Goal: Information Seeking & Learning: Learn about a topic

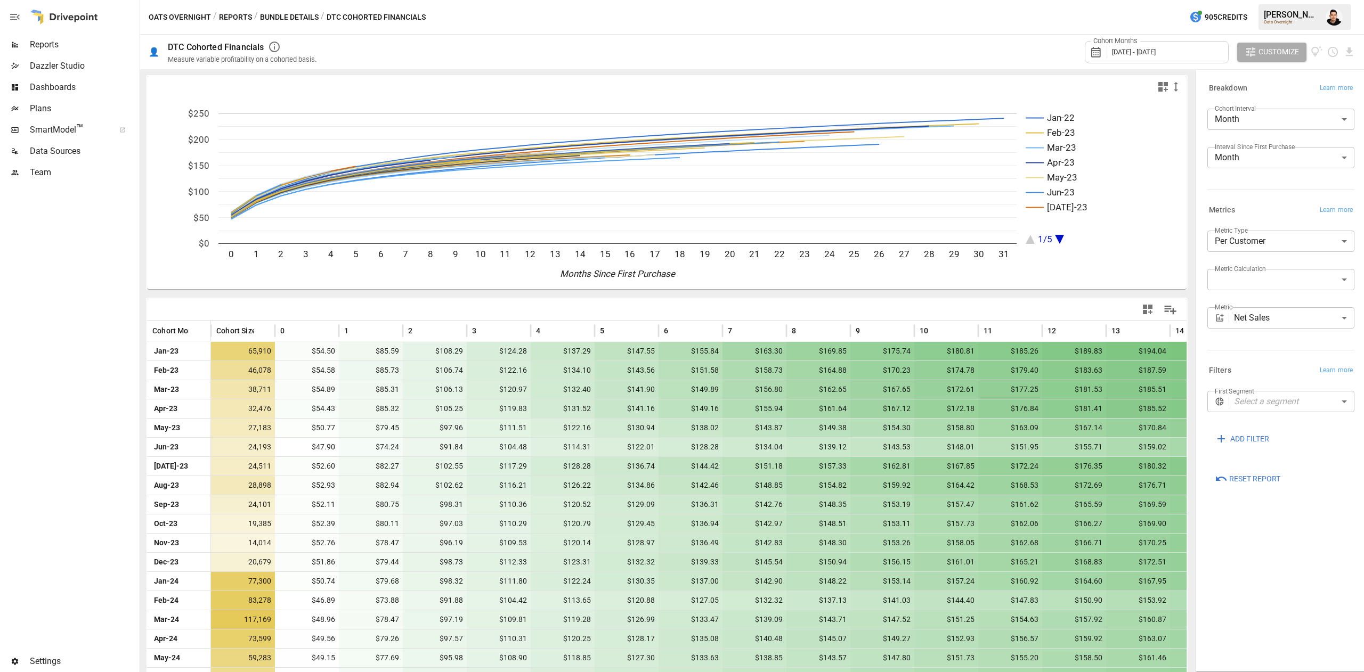
click at [1143, 55] on span "[DATE] - [DATE]" at bounding box center [1134, 52] width 44 height 8
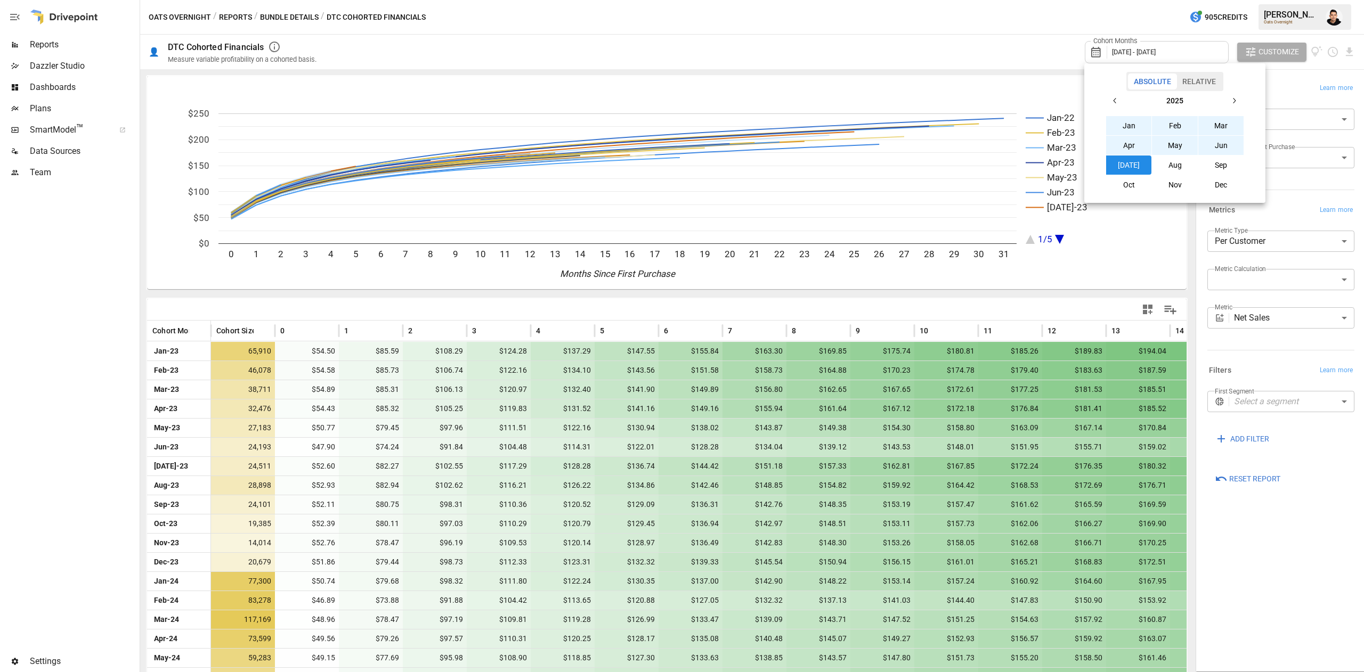
click at [1116, 108] on button "button" at bounding box center [1114, 100] width 19 height 19
click at [1113, 105] on button "button" at bounding box center [1114, 100] width 19 height 19
click at [1140, 121] on button "Jan" at bounding box center [1129, 125] width 46 height 19
click at [1234, 99] on icon "button" at bounding box center [1233, 100] width 9 height 9
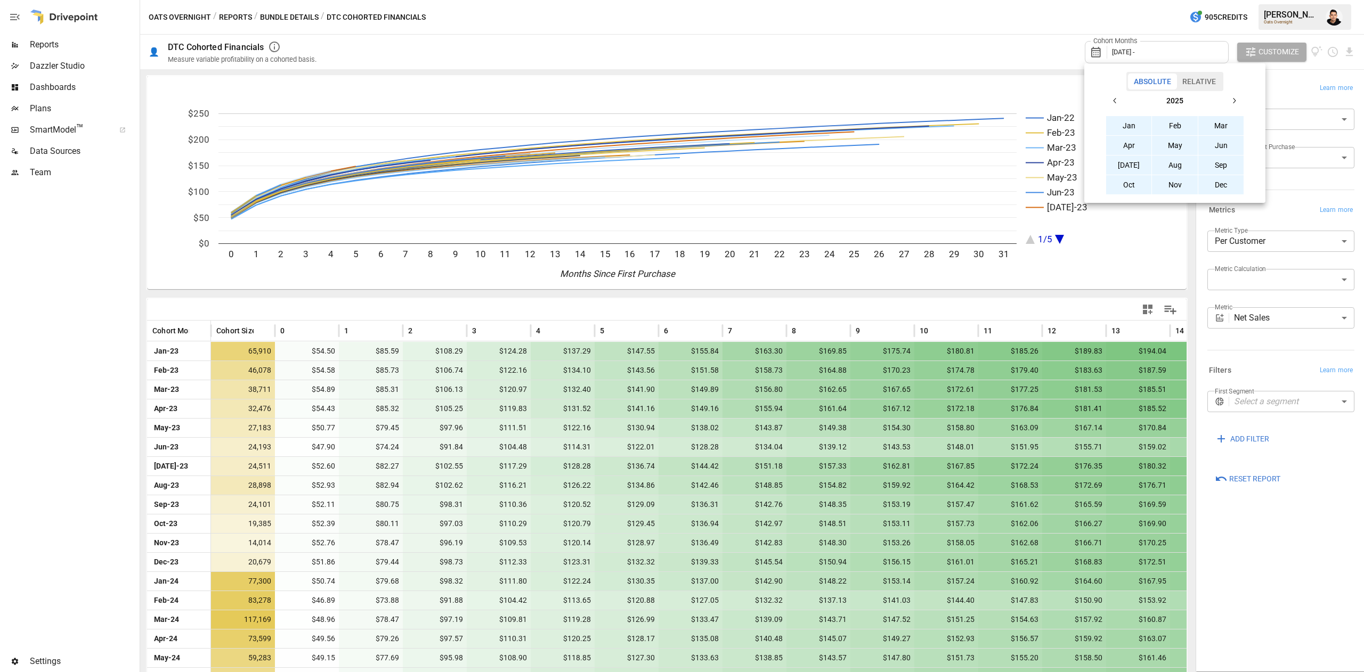
click at [1208, 185] on button "Dec" at bounding box center [1221, 184] width 46 height 19
click at [1203, 260] on div at bounding box center [682, 336] width 1364 height 672
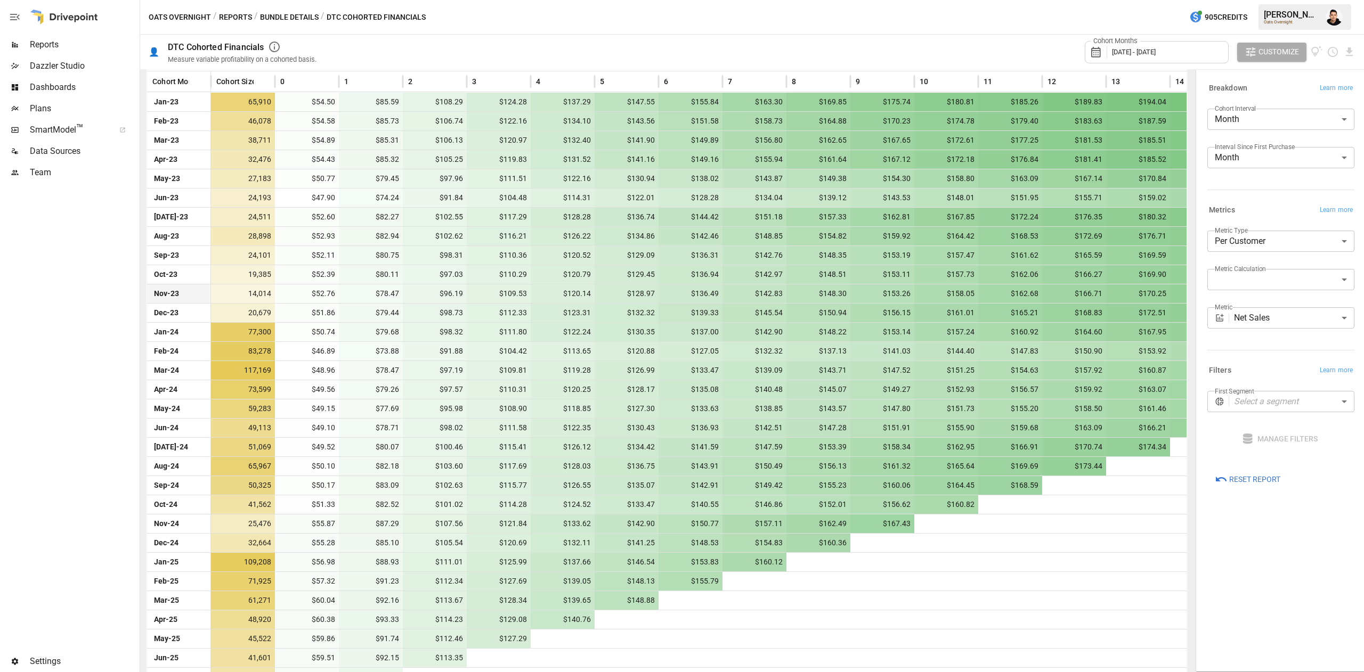
scroll to position [251, 0]
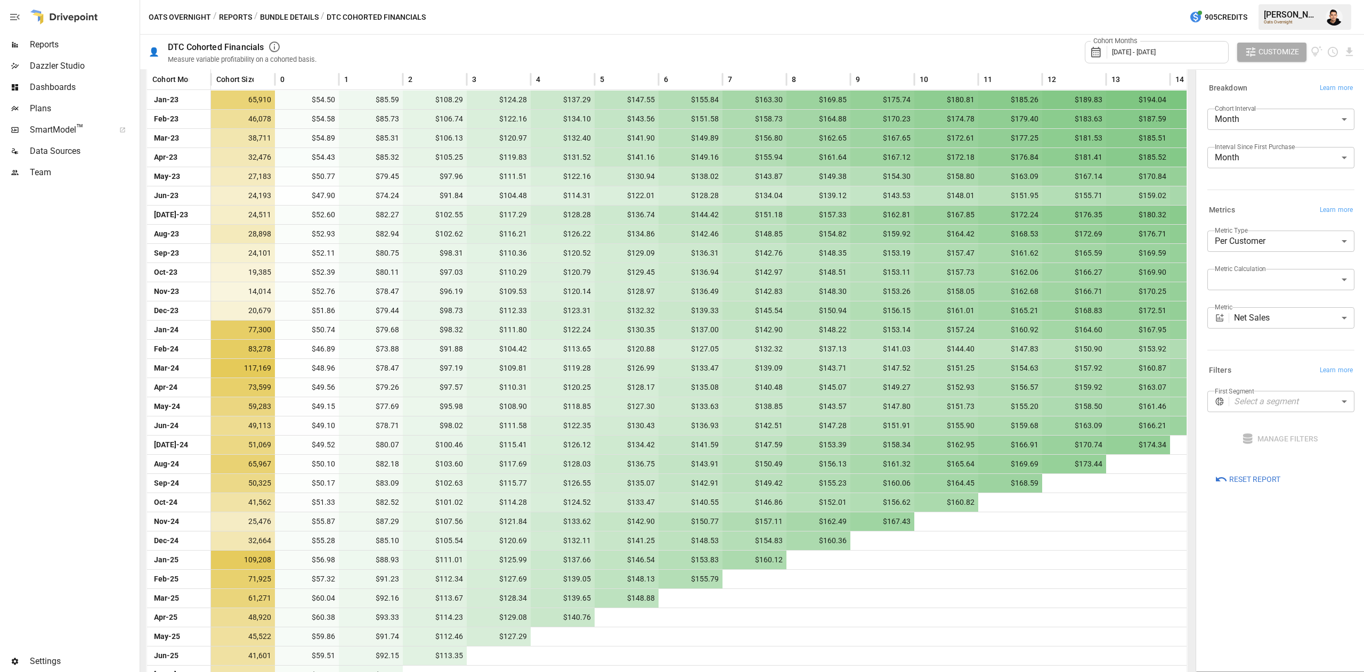
click at [1214, 52] on div "Cohort Months [DATE] - [DATE]" at bounding box center [1156, 52] width 144 height 22
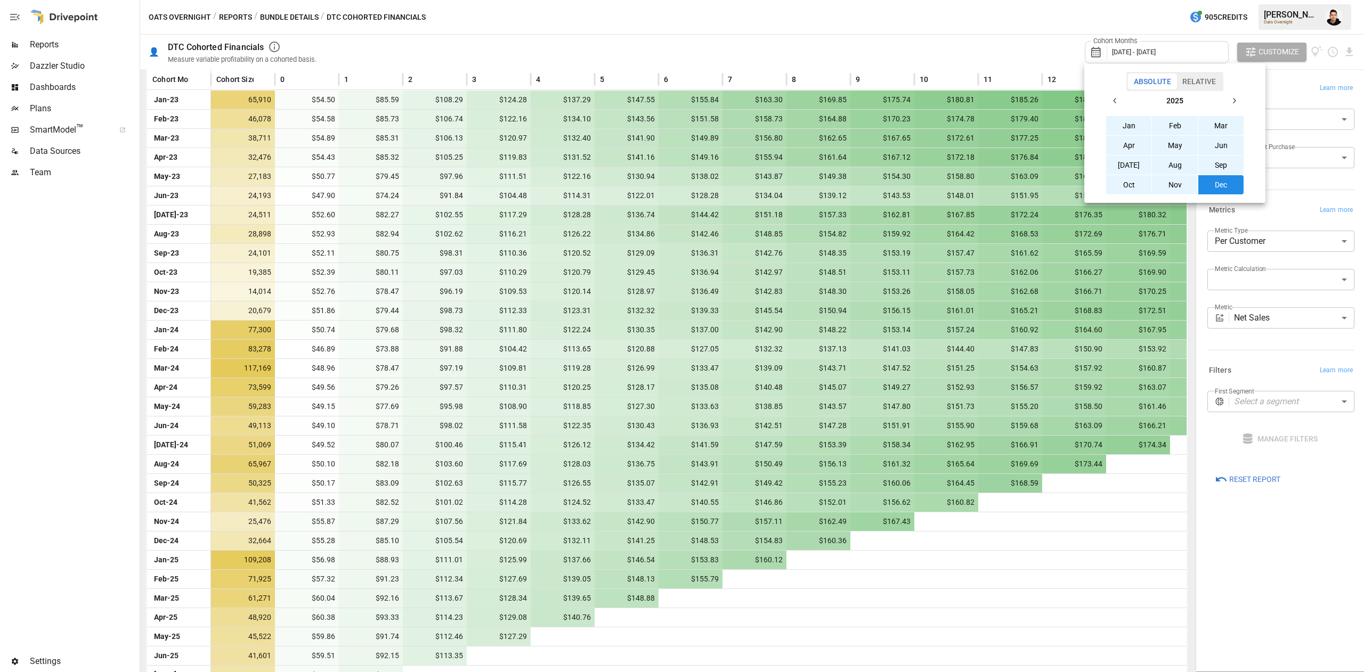
click at [1113, 103] on icon "button" at bounding box center [1115, 100] width 9 height 9
click at [1181, 164] on button "Aug" at bounding box center [1175, 165] width 46 height 19
click at [1239, 98] on button "button" at bounding box center [1233, 100] width 19 height 19
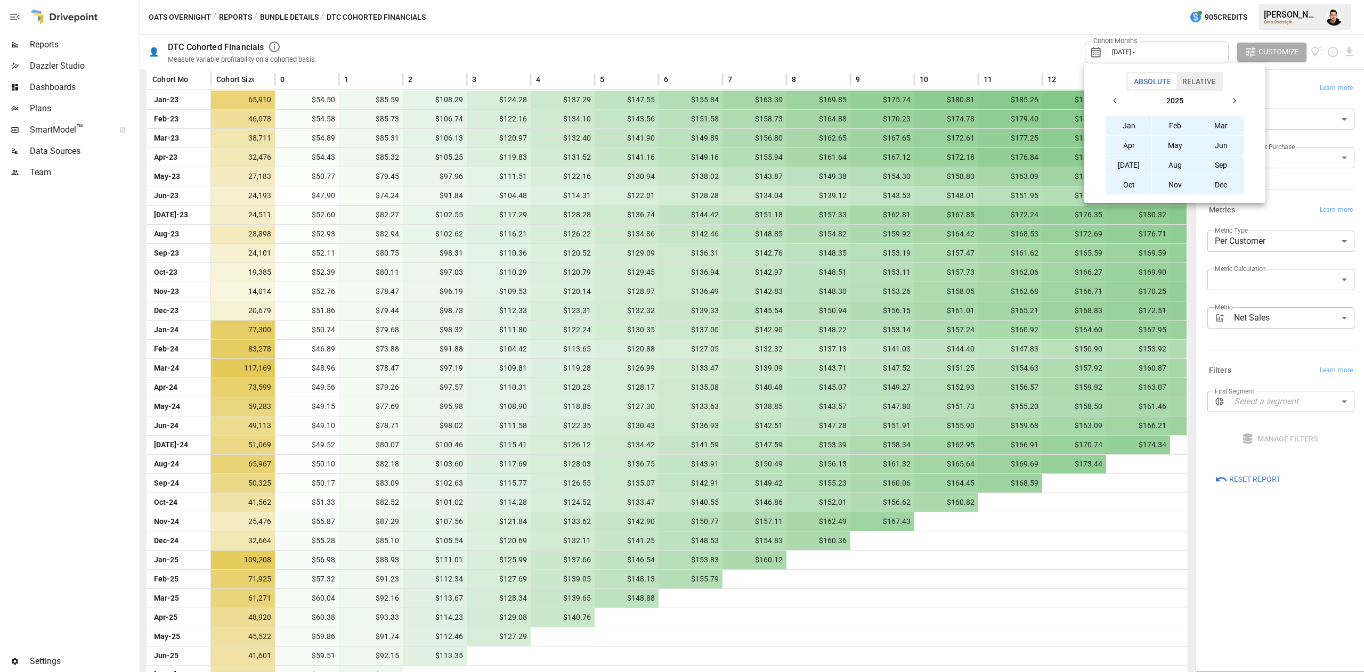
click at [1217, 178] on button "Dec" at bounding box center [1221, 184] width 46 height 19
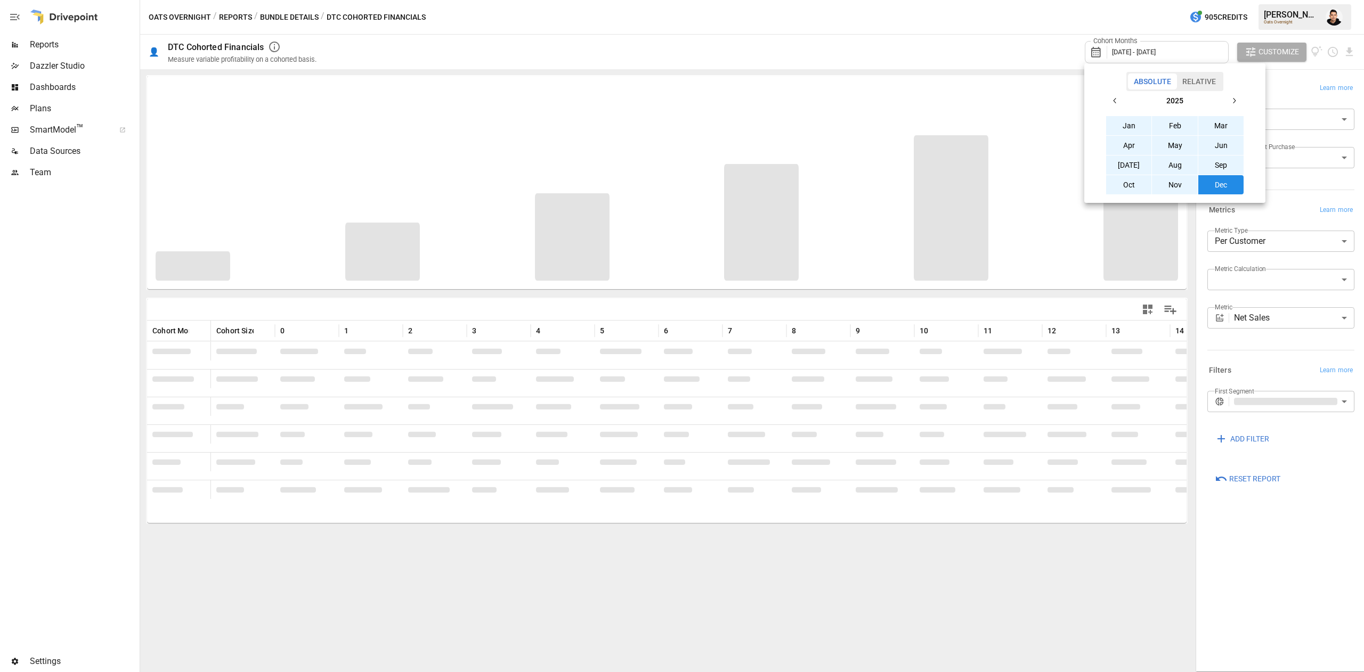
click at [1025, 34] on div at bounding box center [682, 336] width 1364 height 672
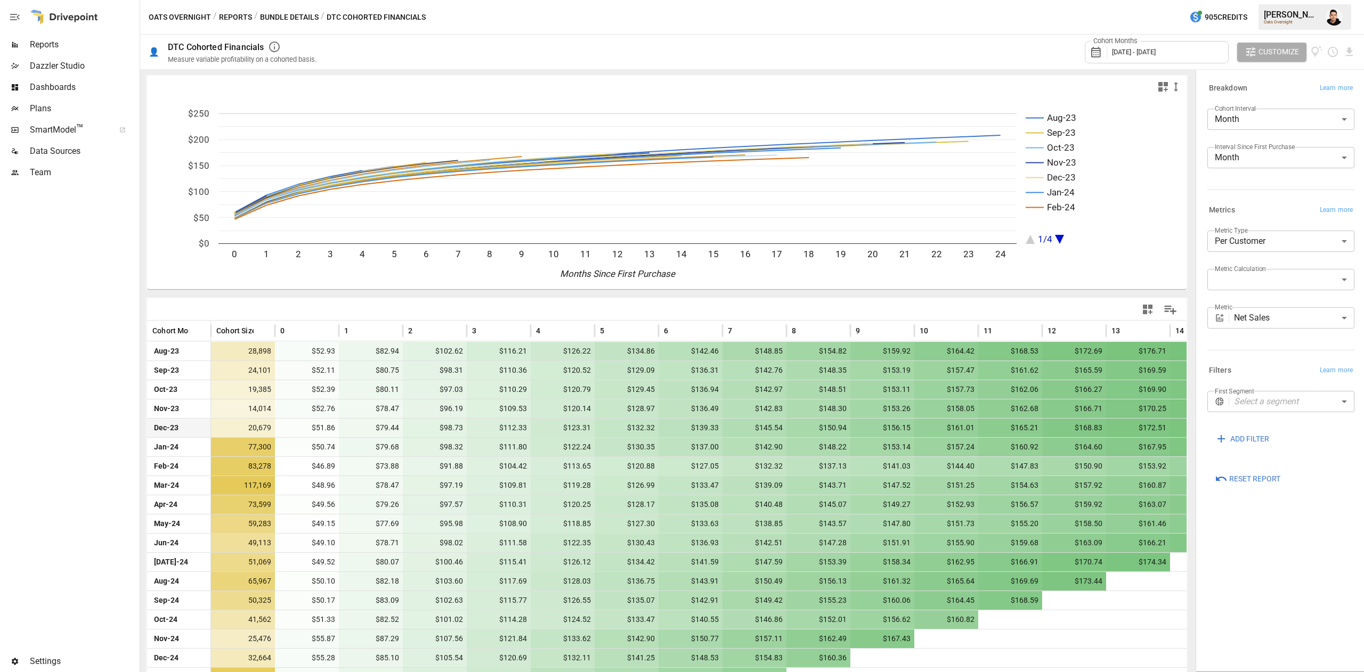
scroll to position [170, 0]
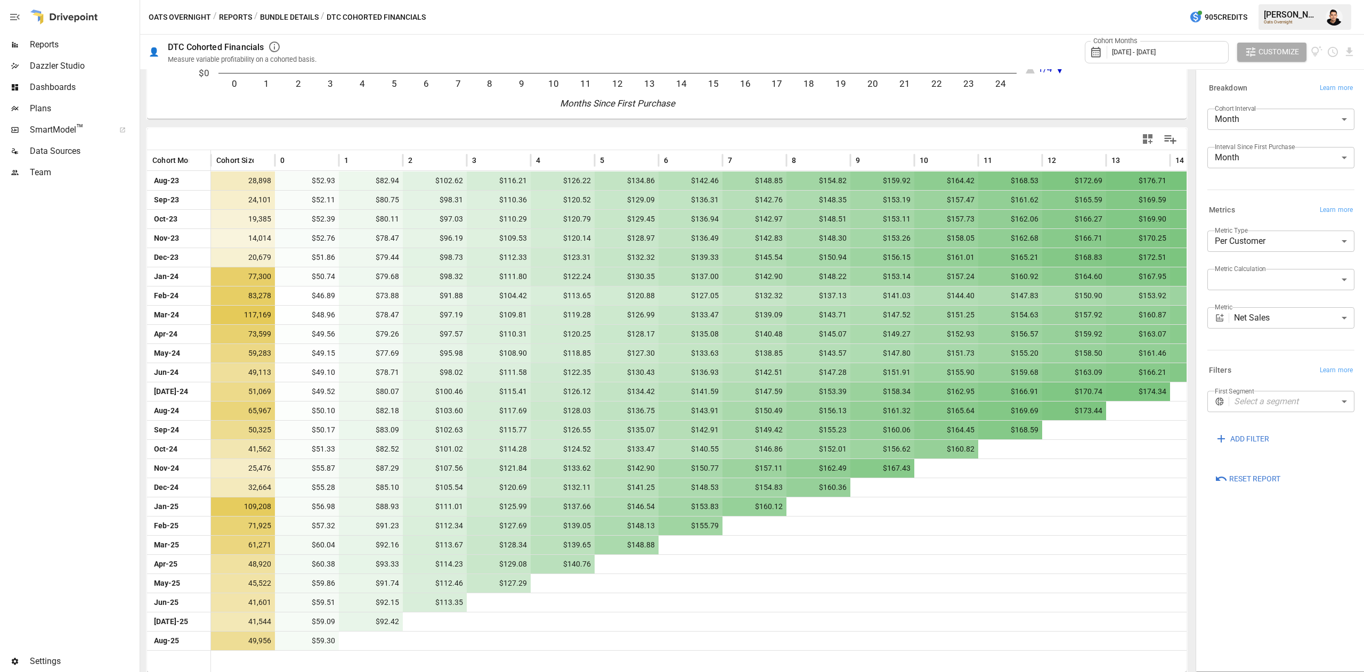
click at [1271, 532] on div "**********" at bounding box center [1280, 370] width 164 height 597
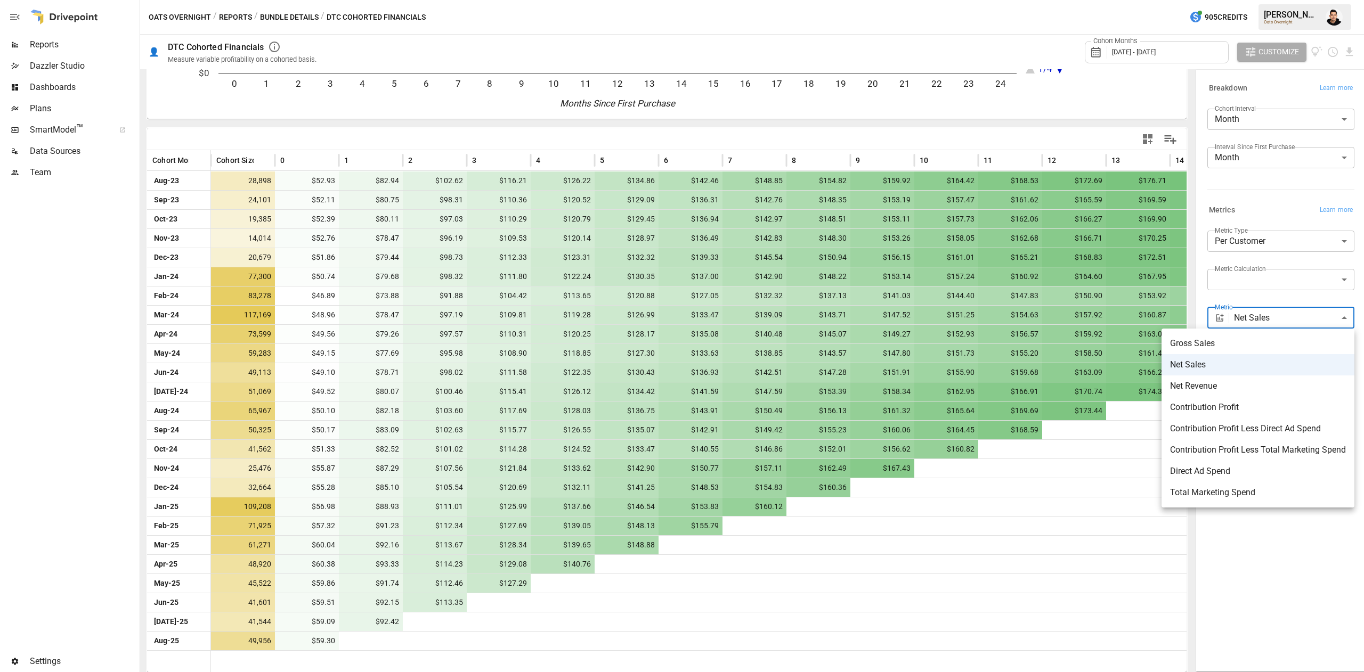
click at [1260, 0] on body "Reports Dazzler Studio Dashboards Plans SmartModel ™ Data Sources Team Settings…" at bounding box center [682, 0] width 1364 height 0
click at [1265, 408] on span "Contribution Profit" at bounding box center [1258, 407] width 176 height 13
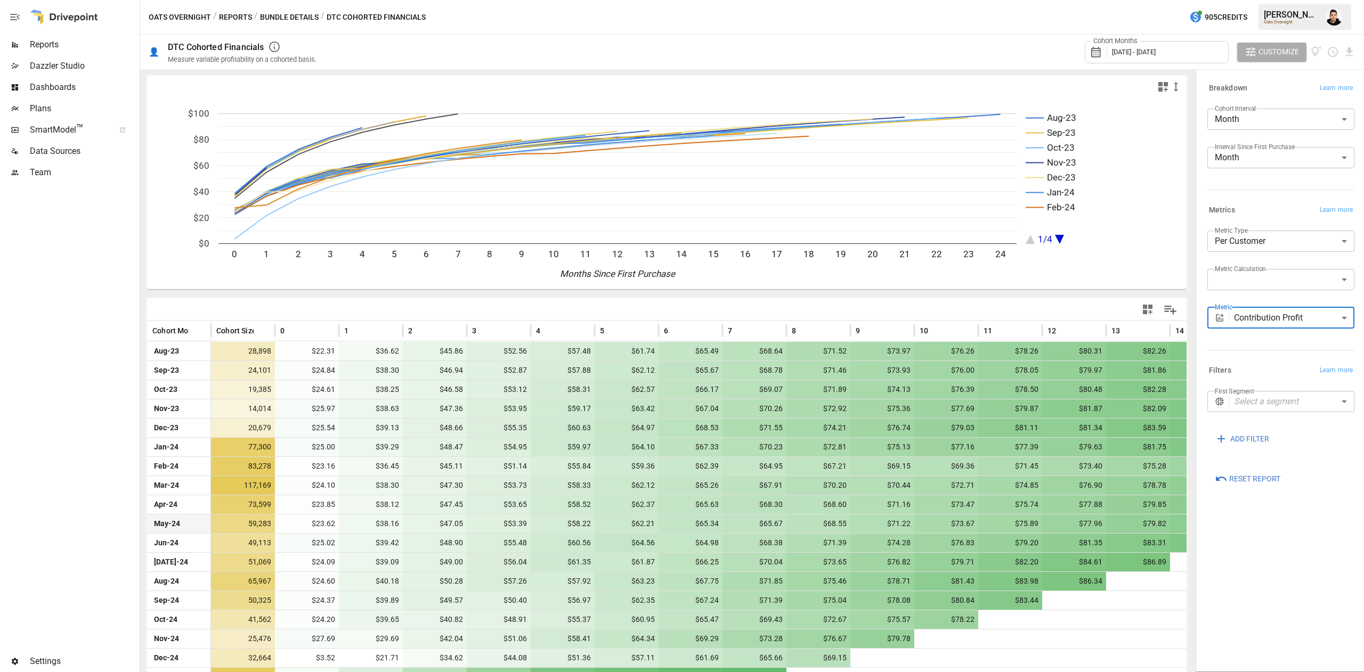
scroll to position [170, 0]
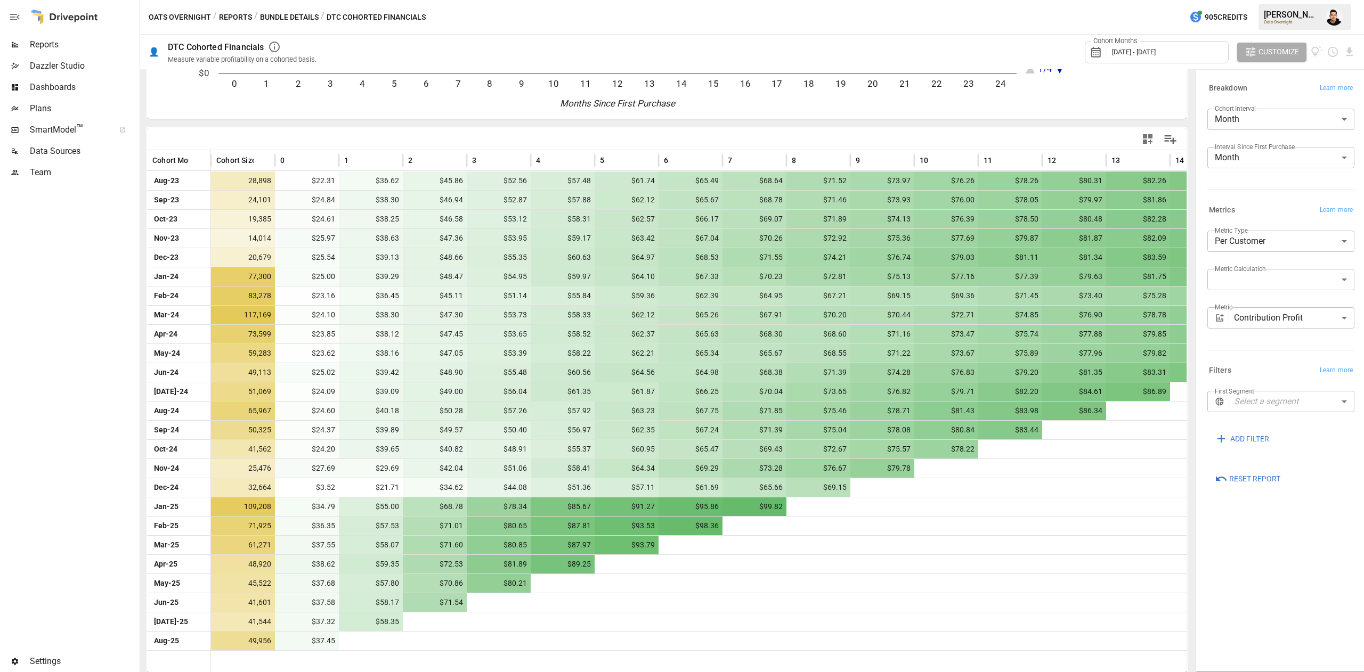
click at [1279, 611] on div "**********" at bounding box center [1280, 370] width 164 height 597
click at [1264, 0] on body "Reports Dazzler Studio Dashboards Plans SmartModel ™ Data Sources Team Settings…" at bounding box center [682, 0] width 1364 height 0
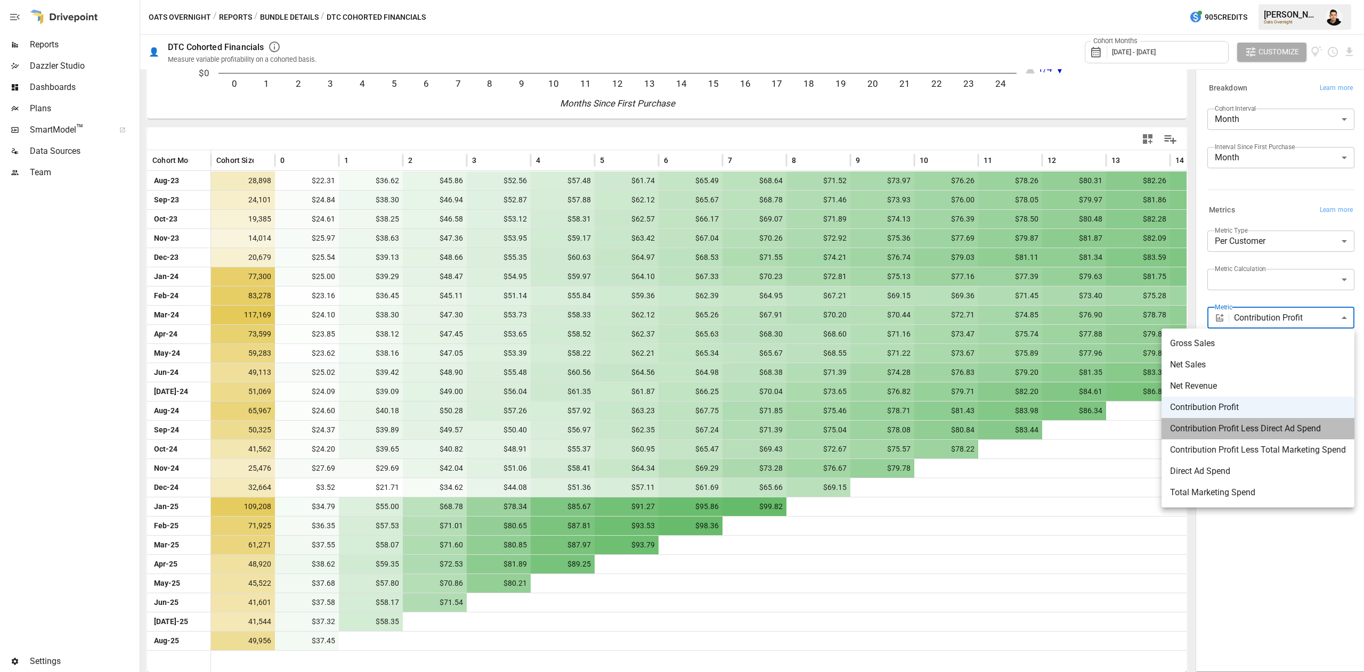
click at [1264, 433] on span "Contribution Profit Less Direct Ad Spend" at bounding box center [1258, 428] width 176 height 13
type input "**********"
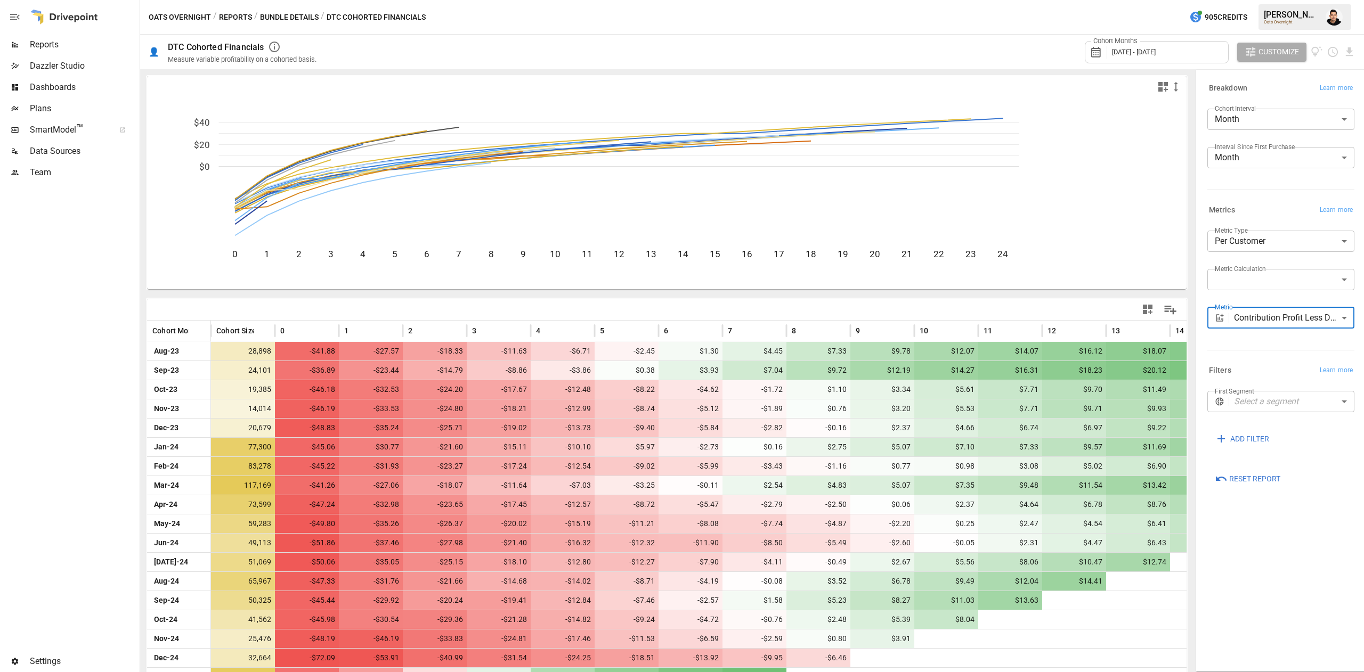
scroll to position [170, 0]
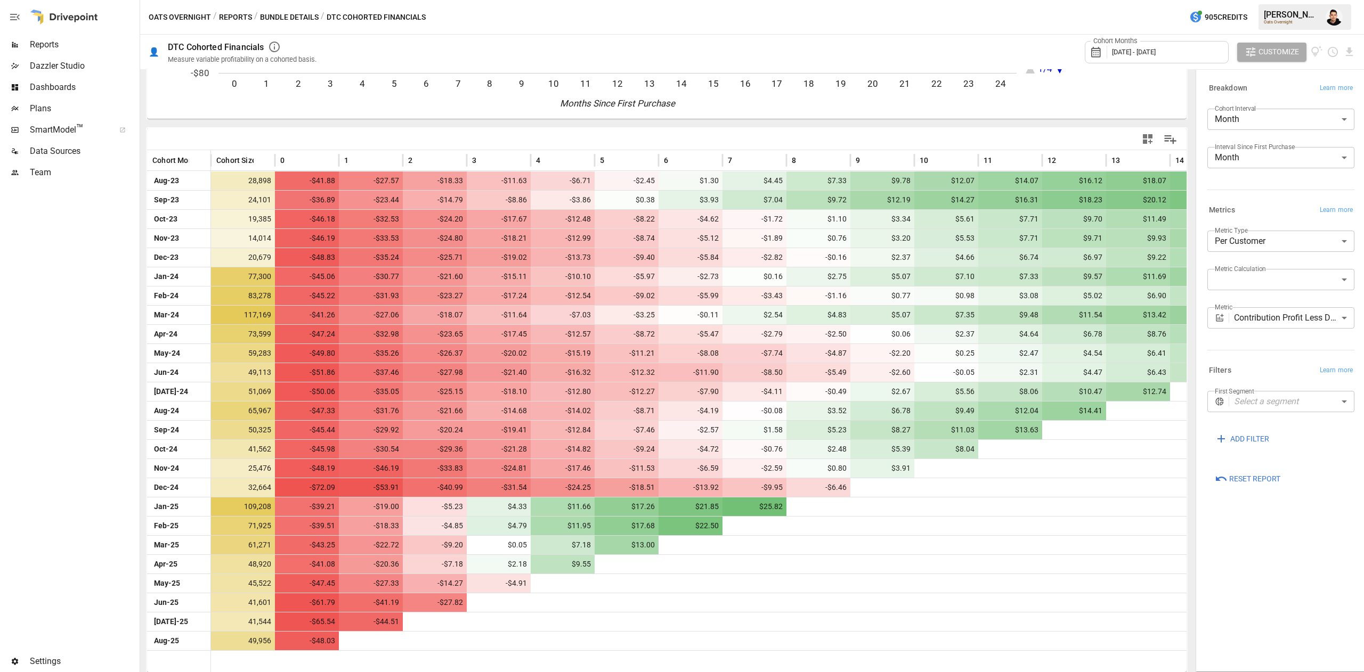
click at [275, 9] on div "Oats Overnight / Reports / Bundle Details / DTC Cohorted Financials 905 Credits…" at bounding box center [751, 17] width 1223 height 34
click at [241, 18] on button "Reports" at bounding box center [235, 17] width 33 height 13
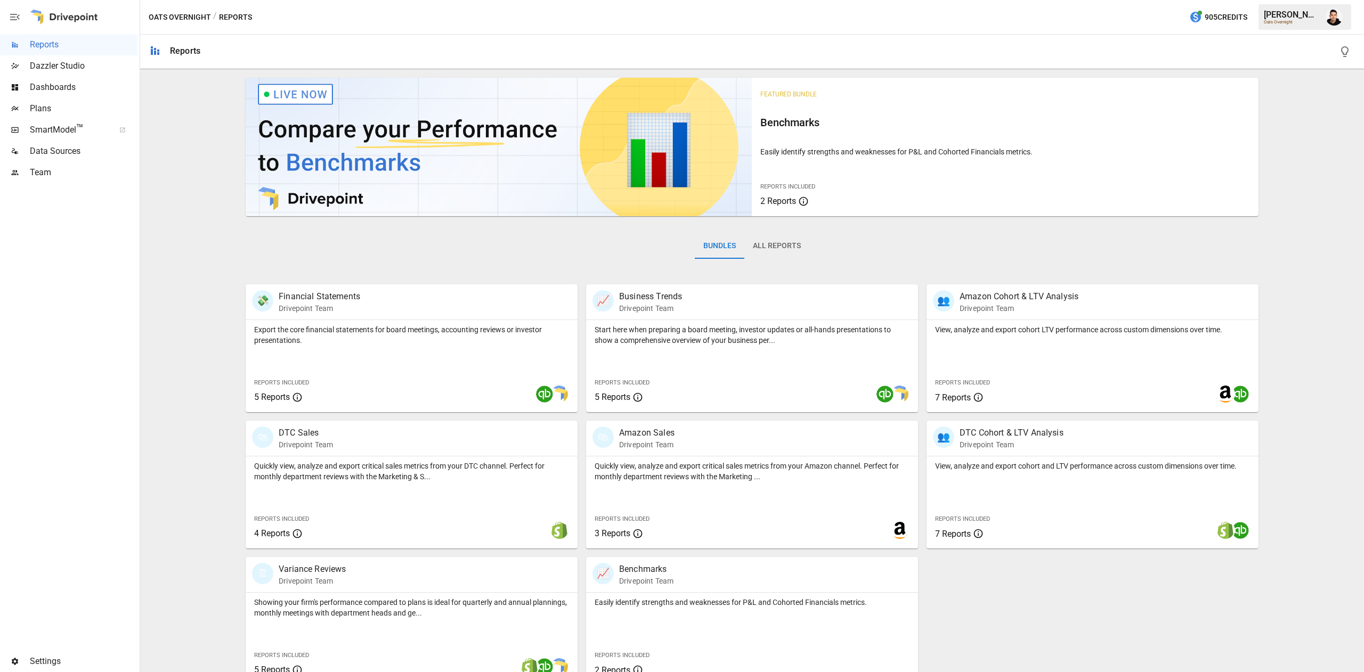
click at [765, 255] on button "All Reports" at bounding box center [776, 246] width 65 height 26
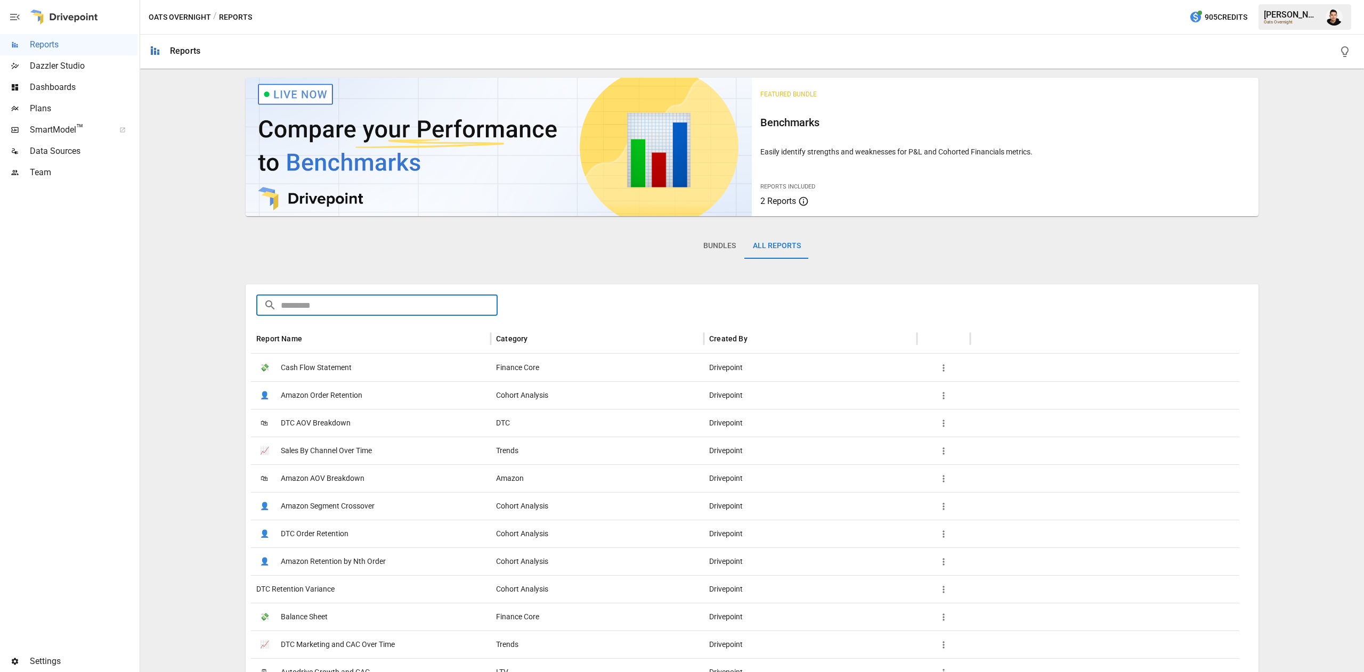
click at [478, 298] on input "text" at bounding box center [389, 305] width 217 height 21
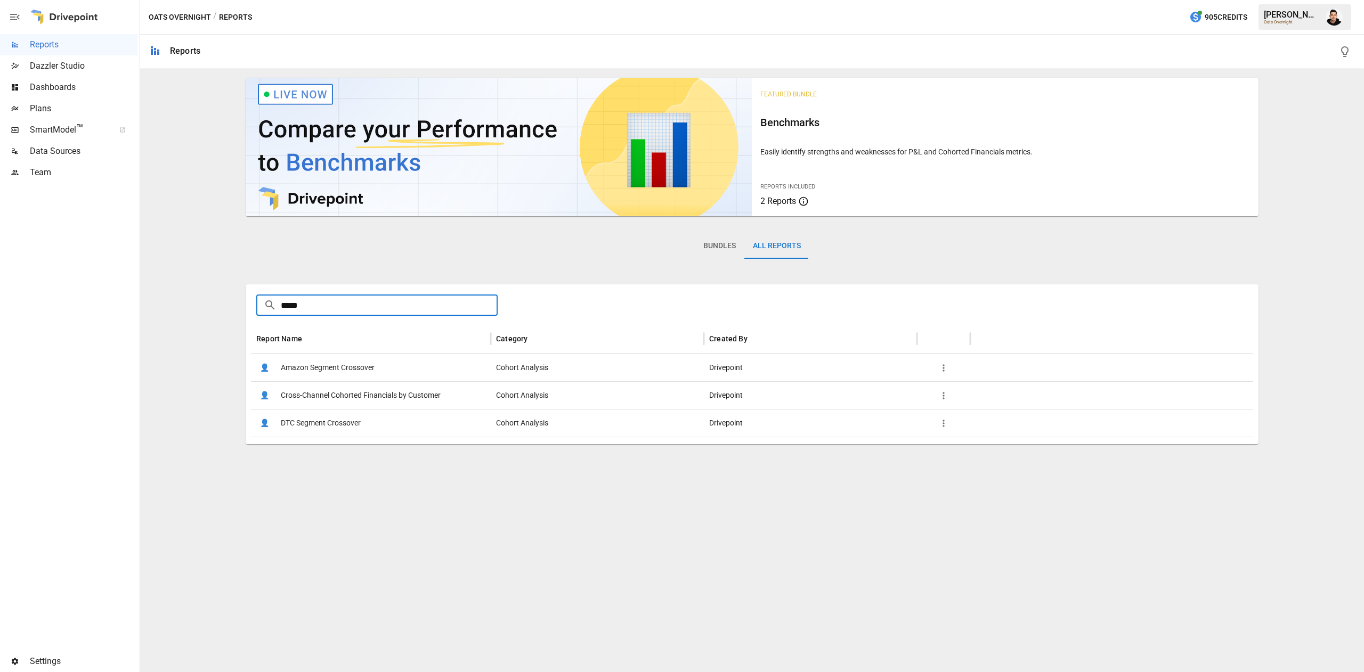
type input "*****"
click at [440, 395] on div "👤 Cross-Channel Cohorted Financials by Customer" at bounding box center [371, 395] width 240 height 28
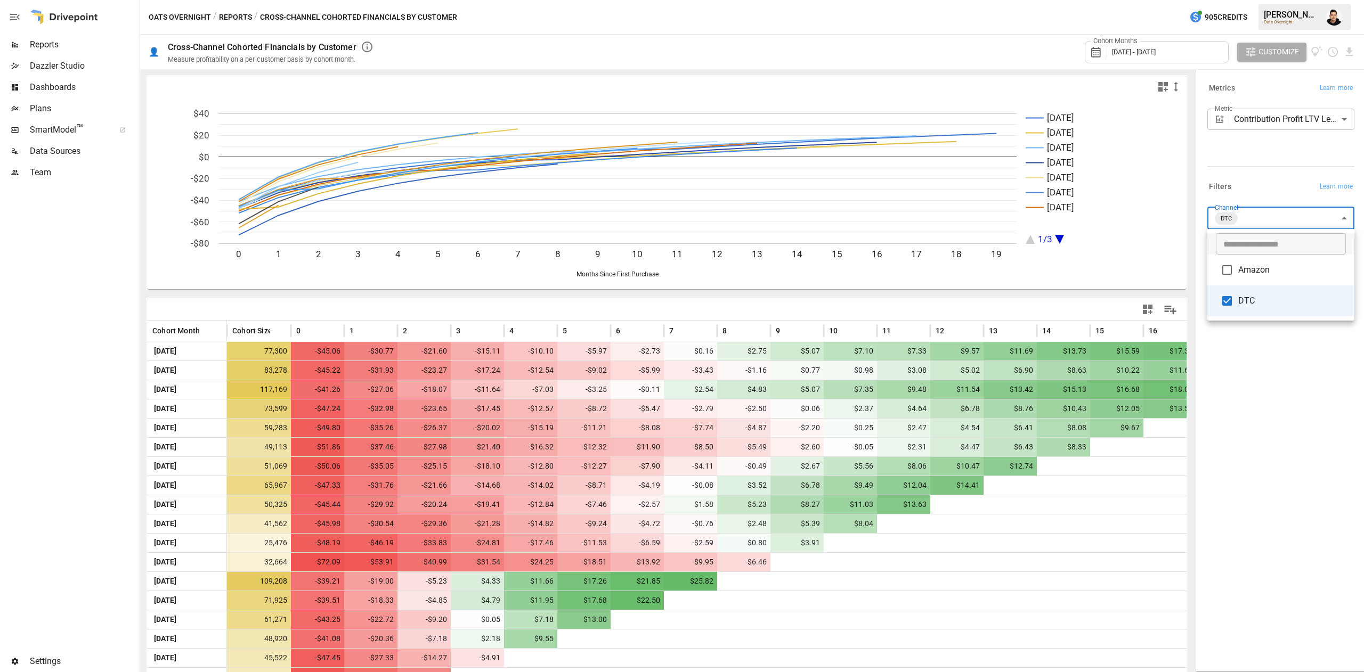
click at [1288, 0] on body "Reports Dazzler Studio Dashboards Plans SmartModel ™ Data Sources Team Settings…" at bounding box center [682, 0] width 1364 height 0
click at [1258, 272] on span "Amazon" at bounding box center [1292, 270] width 108 height 13
type input "**********"
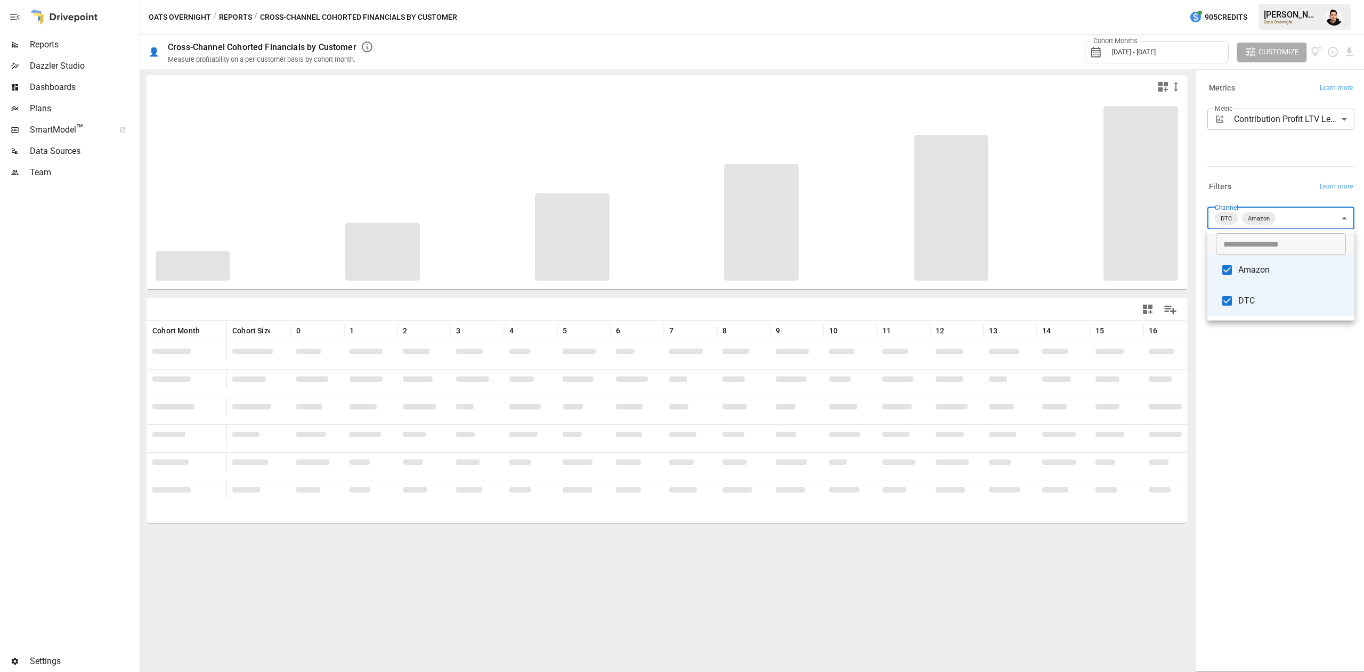
click at [1280, 127] on div at bounding box center [682, 336] width 1364 height 672
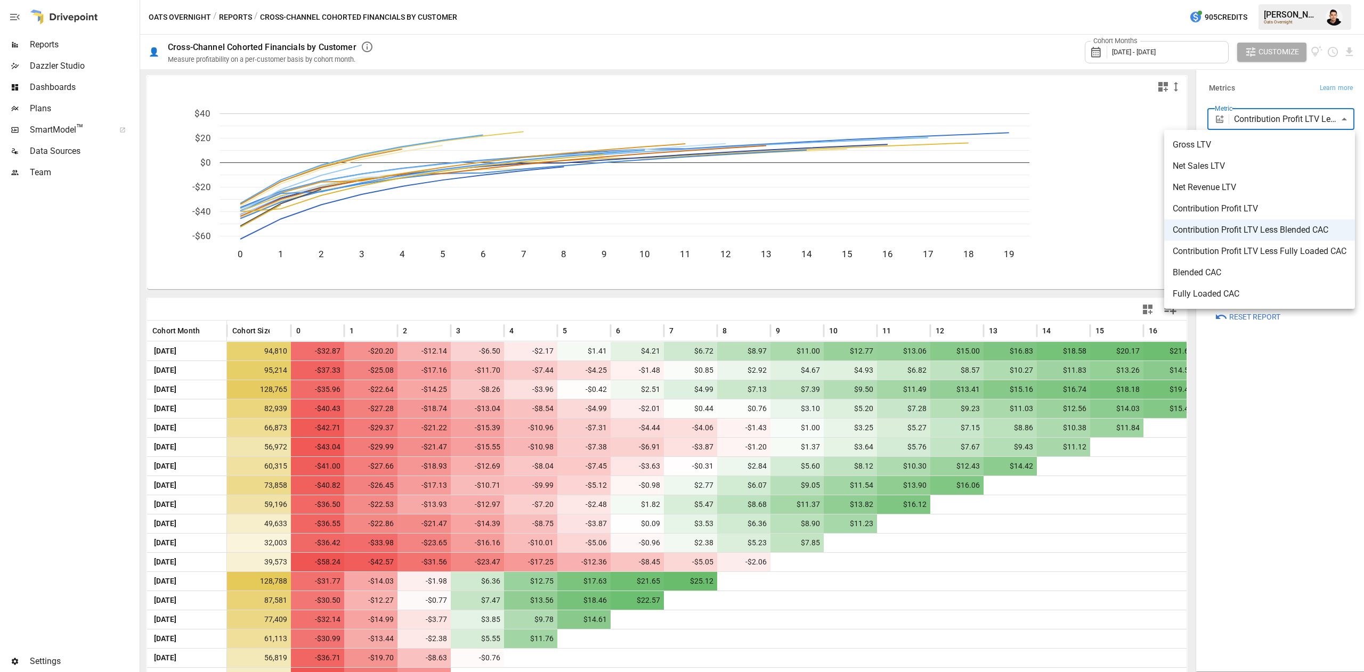
click at [1284, 0] on body "Reports Dazzler Studio Dashboards Plans SmartModel ™ Data Sources Team Settings…" at bounding box center [682, 0] width 1364 height 0
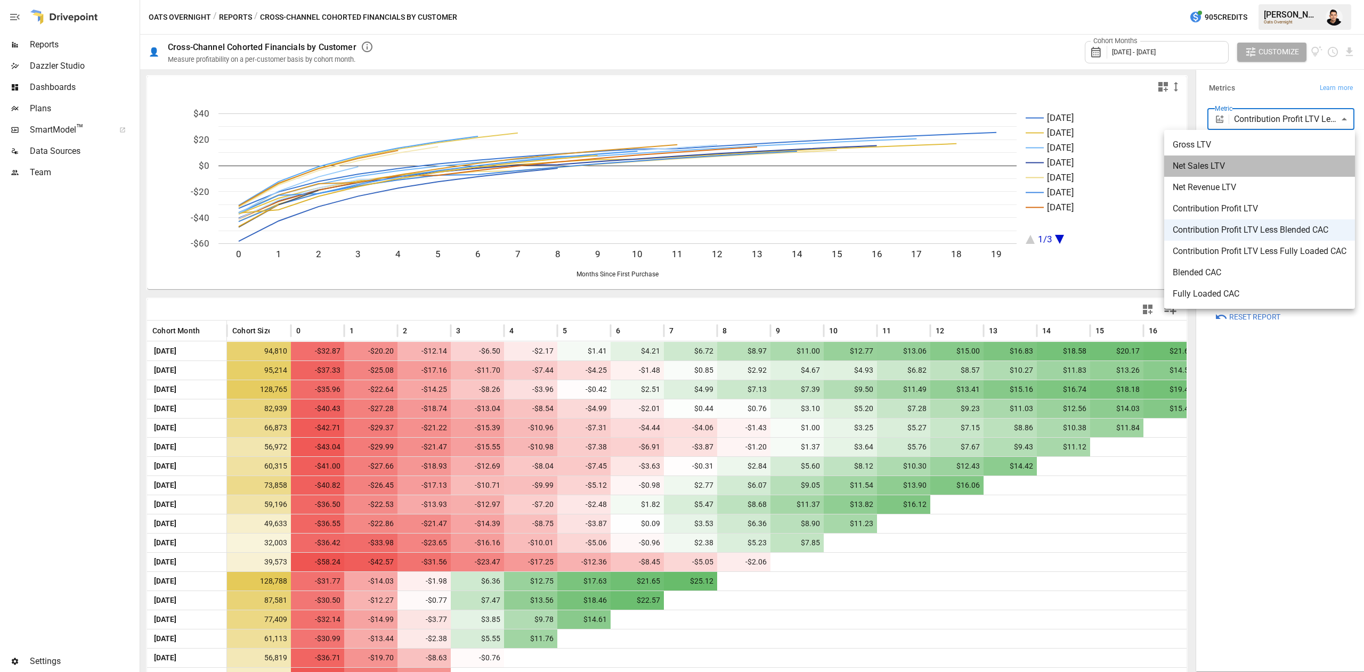
click at [1221, 159] on li "Net Sales LTV" at bounding box center [1259, 166] width 191 height 21
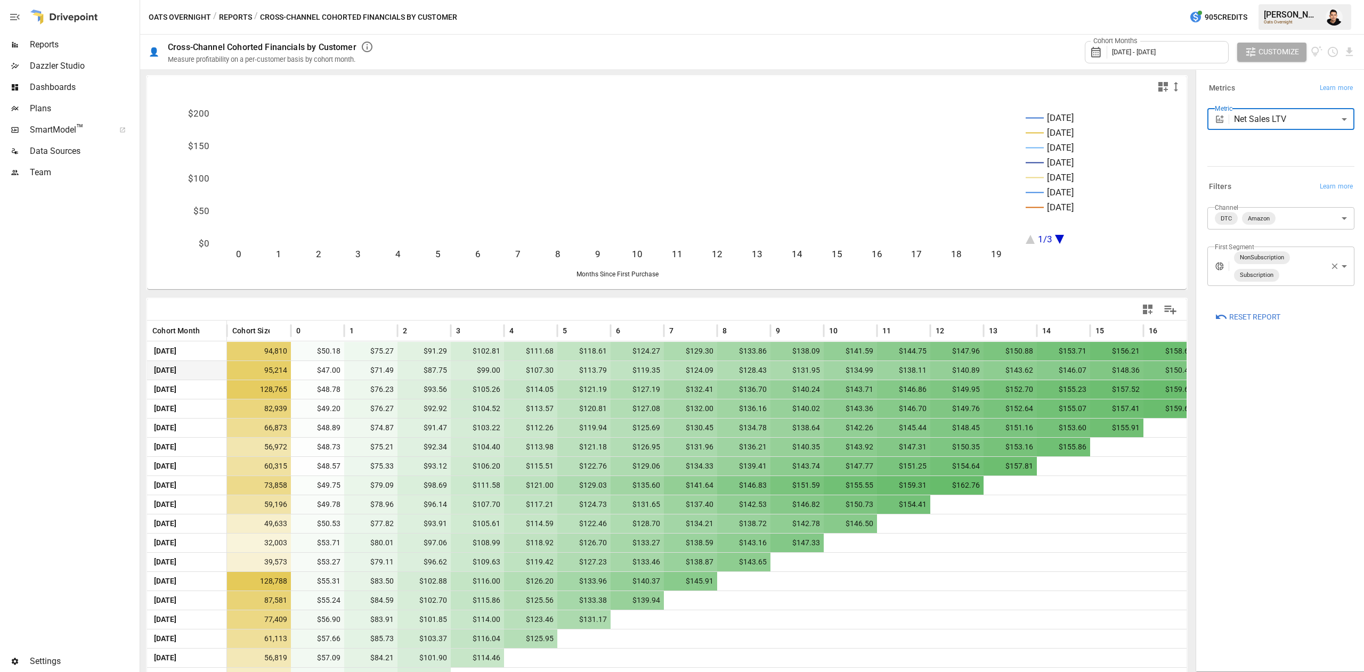
scroll to position [55, 0]
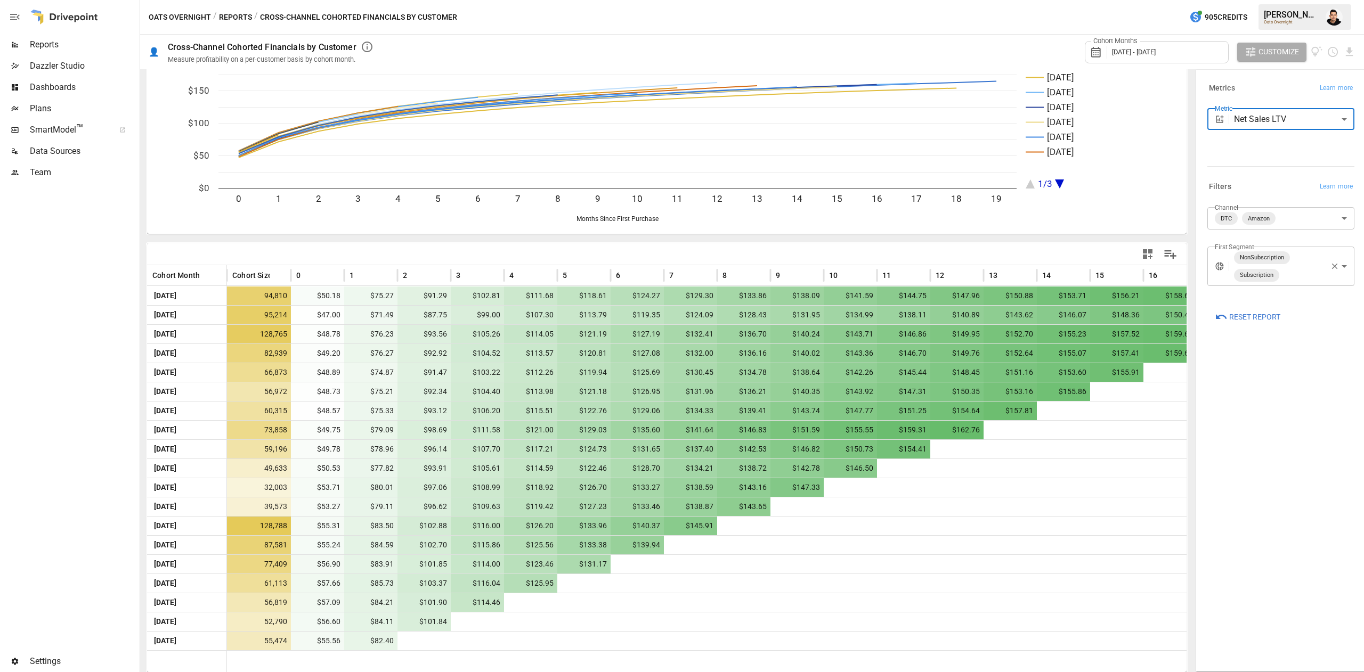
click at [1145, 60] on div "Cohort Months [DATE] - [DATE]" at bounding box center [1156, 52] width 144 height 22
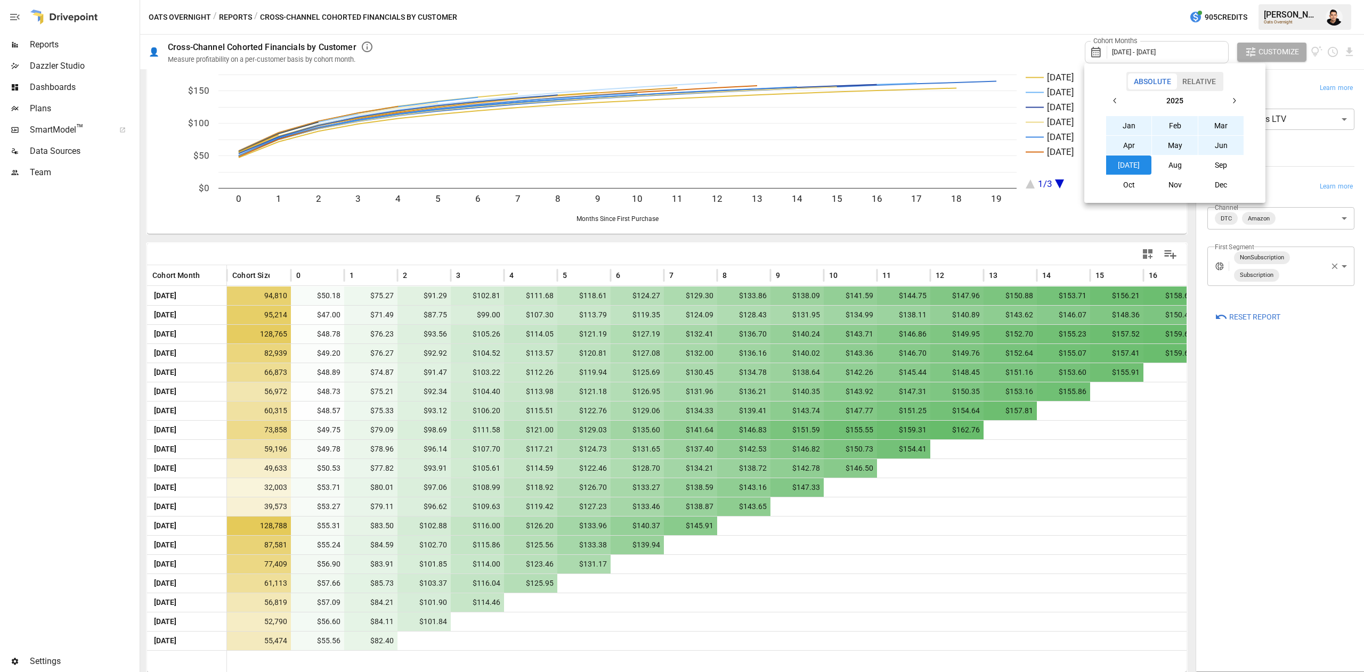
click at [1116, 100] on icon "button" at bounding box center [1115, 100] width 9 height 9
click at [1132, 123] on button "Jan" at bounding box center [1129, 125] width 46 height 19
click at [1232, 101] on icon "button" at bounding box center [1233, 100] width 9 height 9
click at [1216, 185] on button "Dec" at bounding box center [1221, 184] width 46 height 19
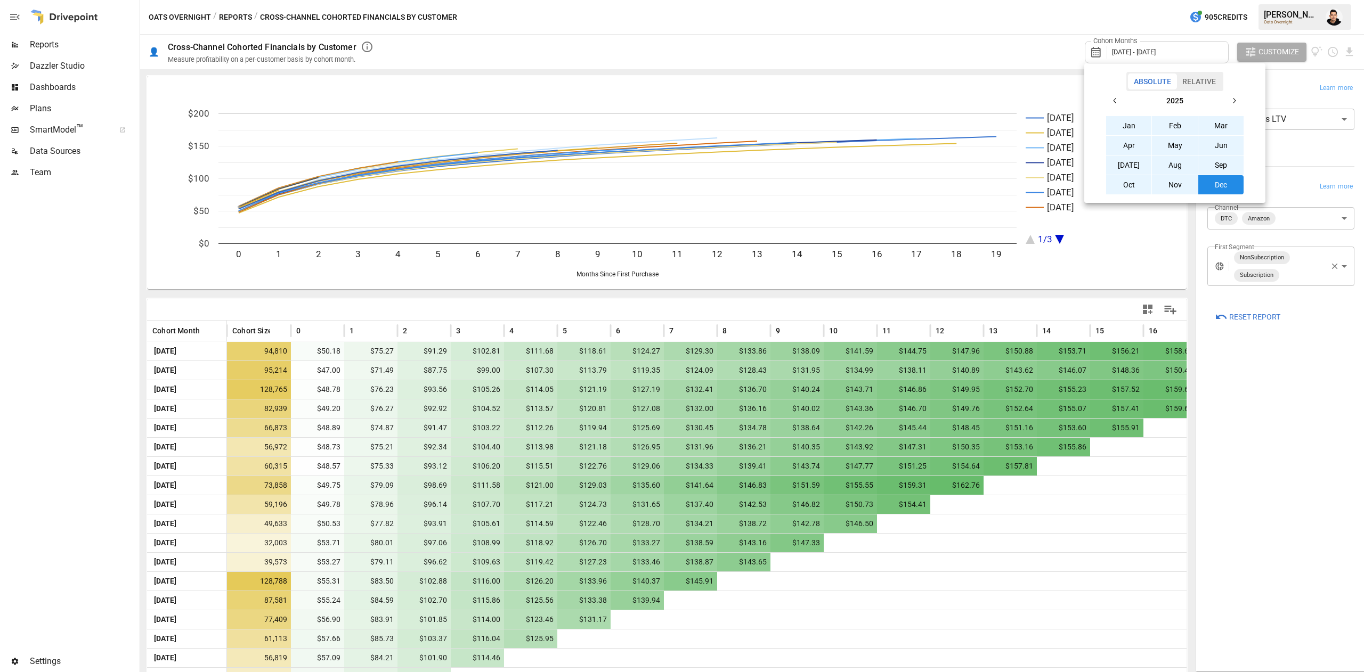
click at [1023, 31] on div at bounding box center [682, 336] width 1364 height 672
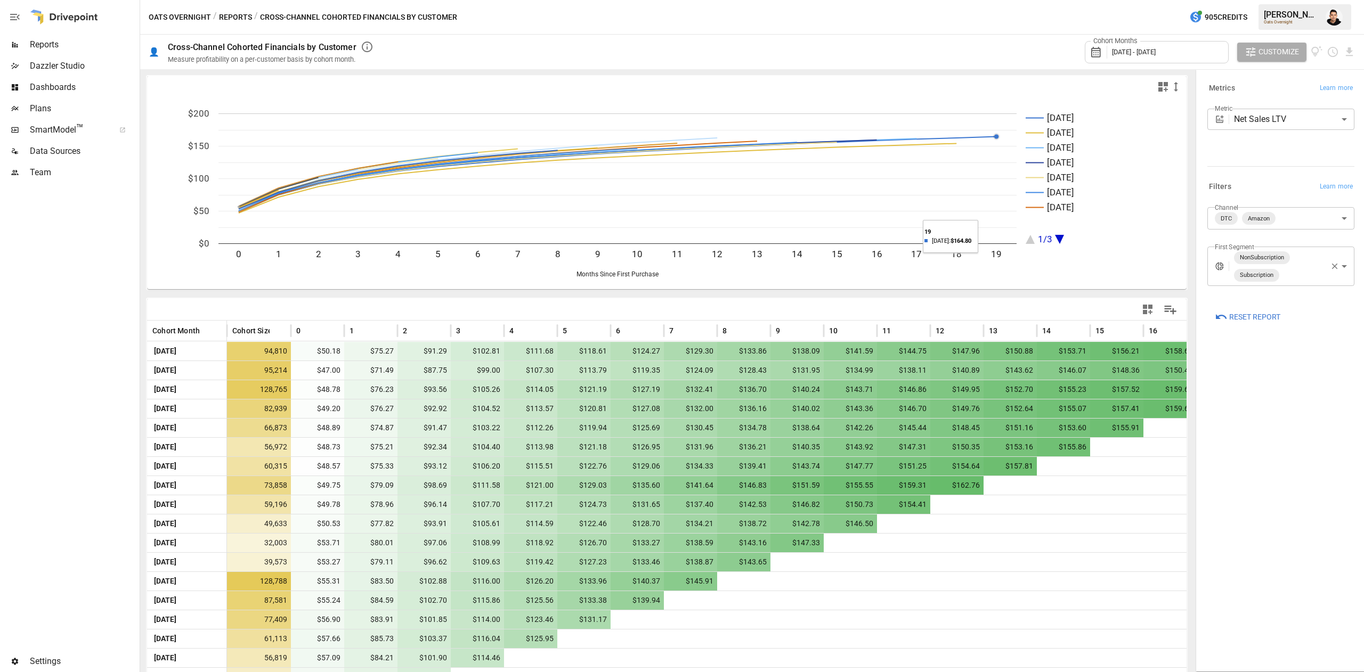
scroll to position [75, 0]
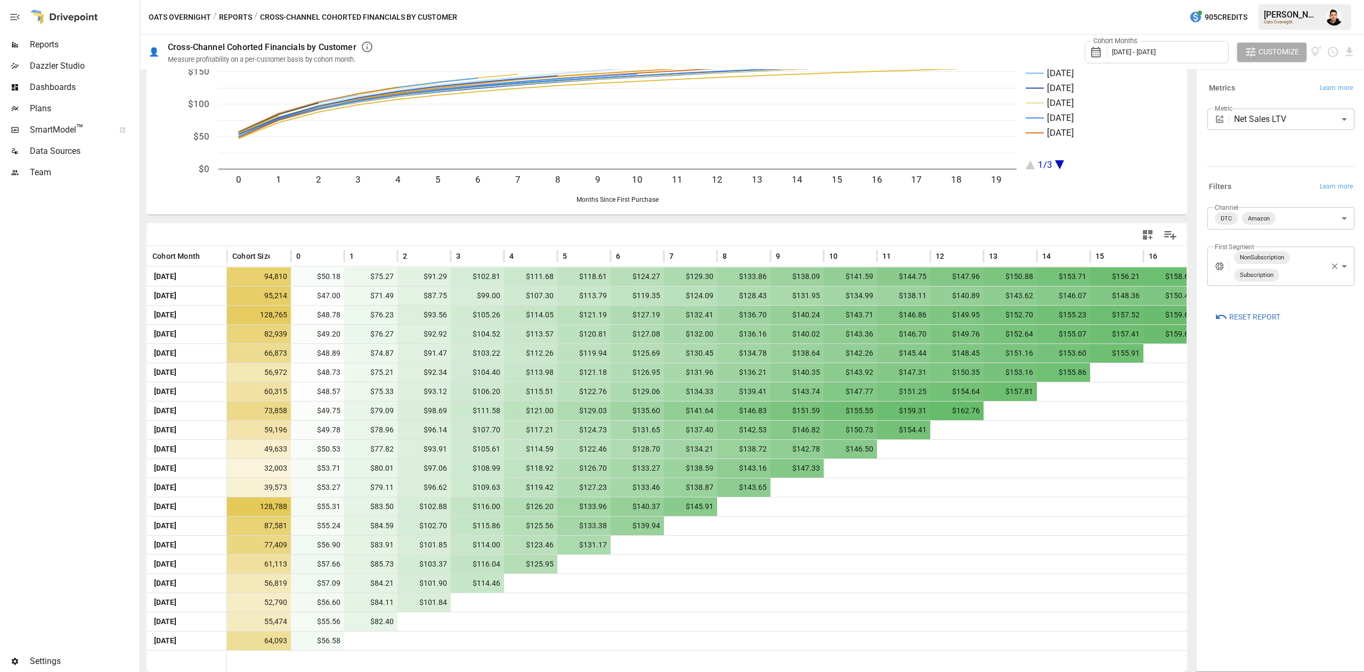
click at [1249, 130] on div "**********" at bounding box center [1280, 124] width 147 height 30
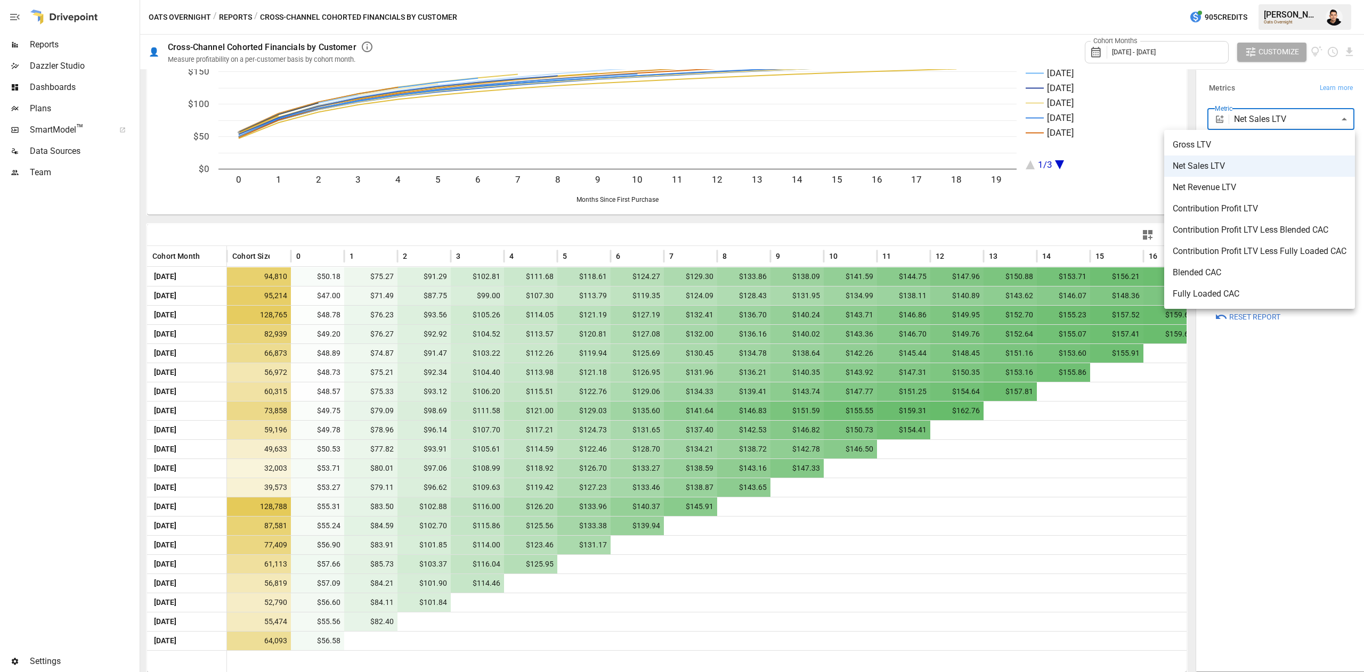
click at [1262, 0] on body "Reports Dazzler Studio Dashboards Plans SmartModel ™ Data Sources Team Settings…" at bounding box center [682, 0] width 1364 height 0
click at [1241, 197] on li "Net Revenue LTV" at bounding box center [1259, 187] width 191 height 21
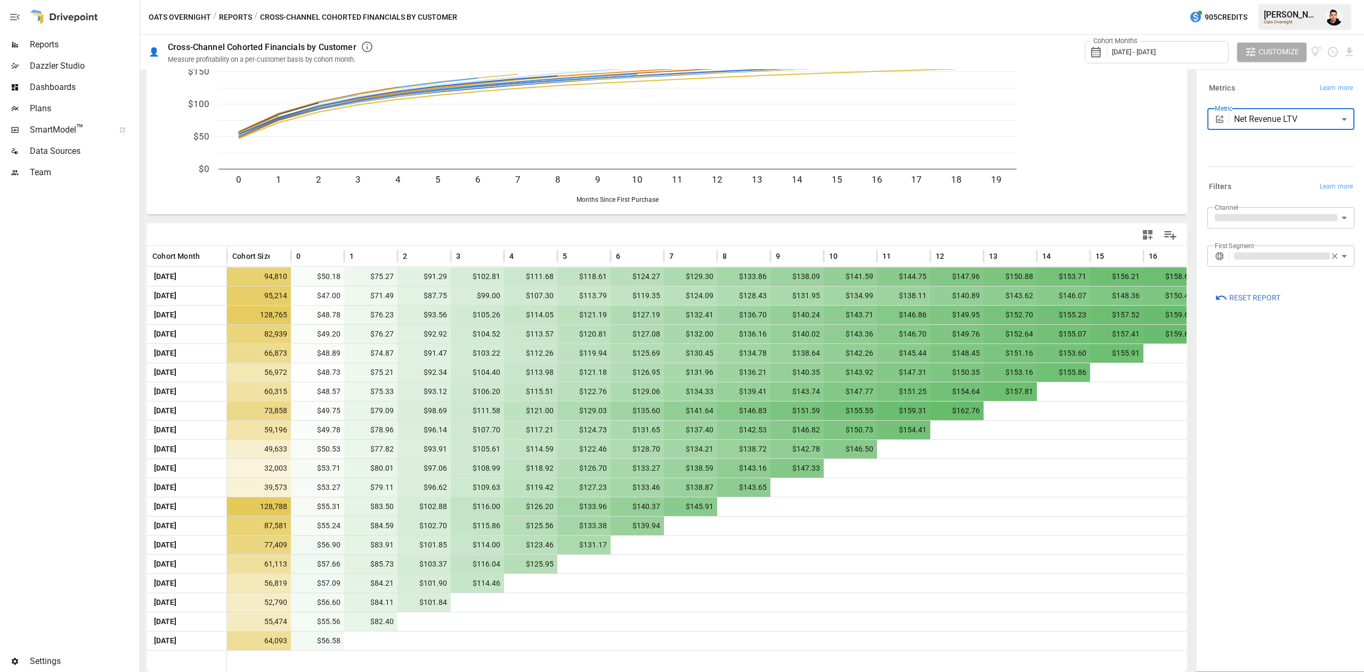
click at [1272, 0] on body "Reports Dazzler Studio Dashboards Plans SmartModel ™ Data Sources Team Settings…" at bounding box center [682, 0] width 1364 height 0
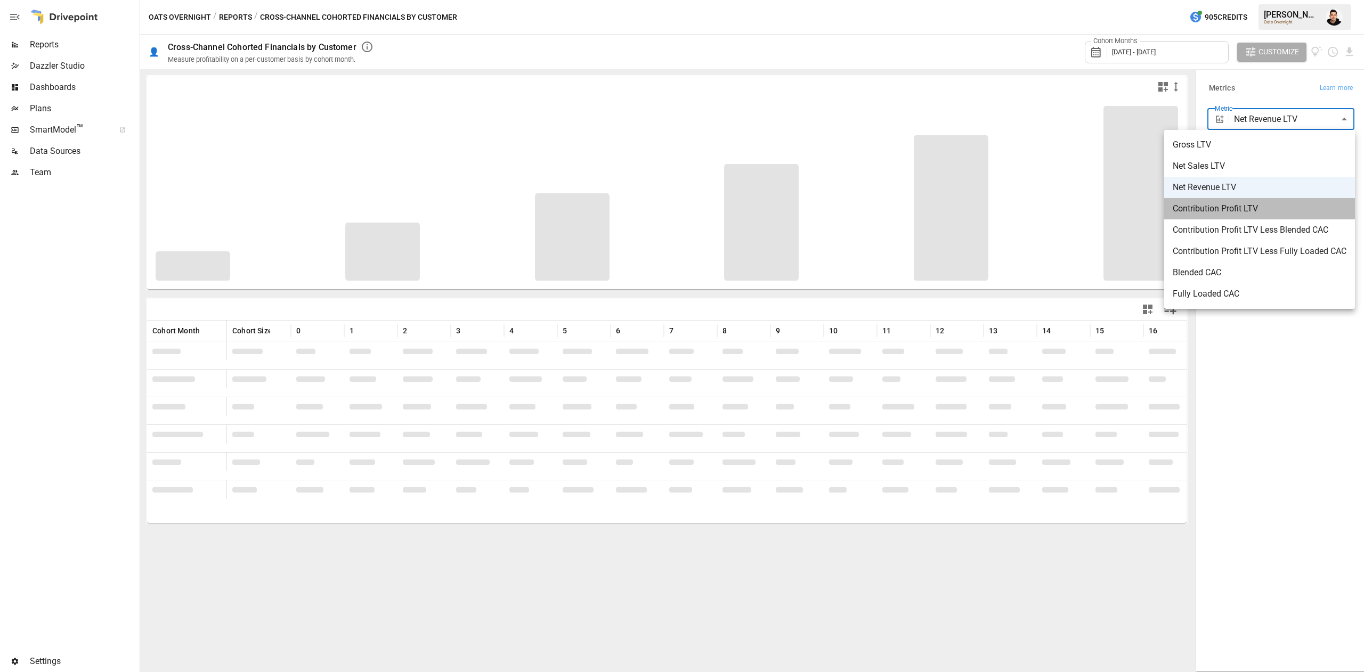
click at [1258, 206] on span "Contribution Profit LTV" at bounding box center [1259, 208] width 174 height 13
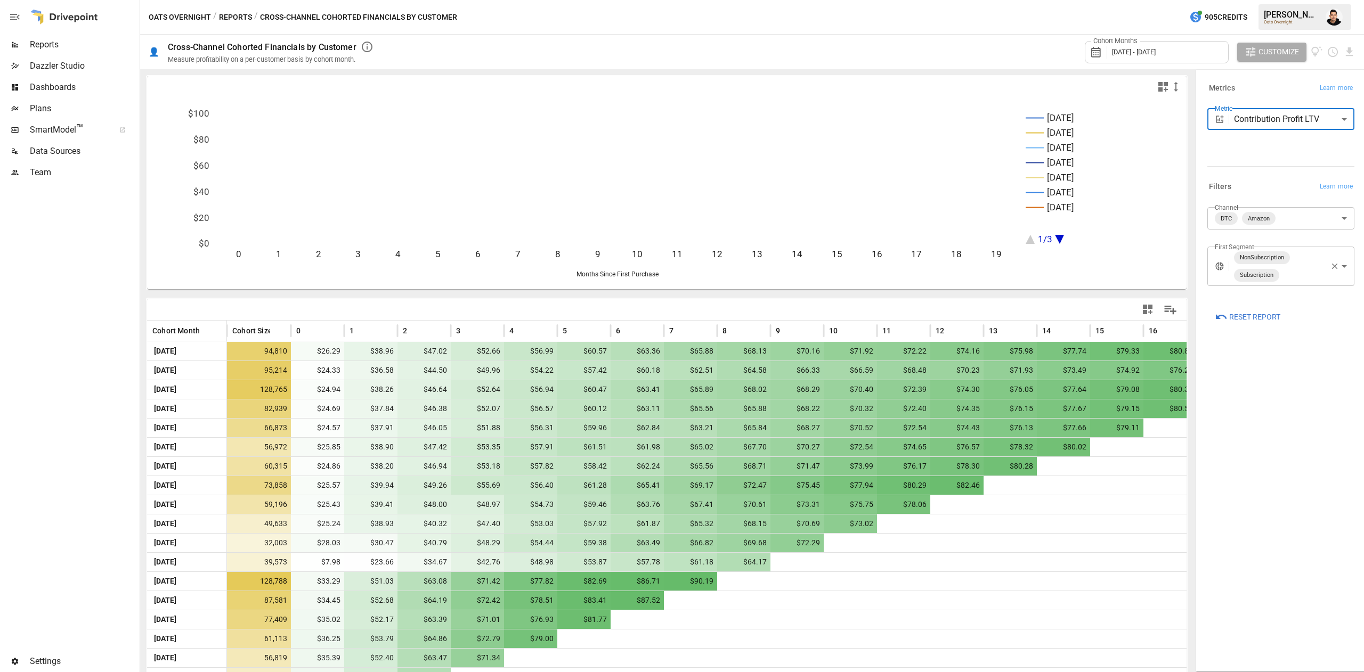
scroll to position [75, 0]
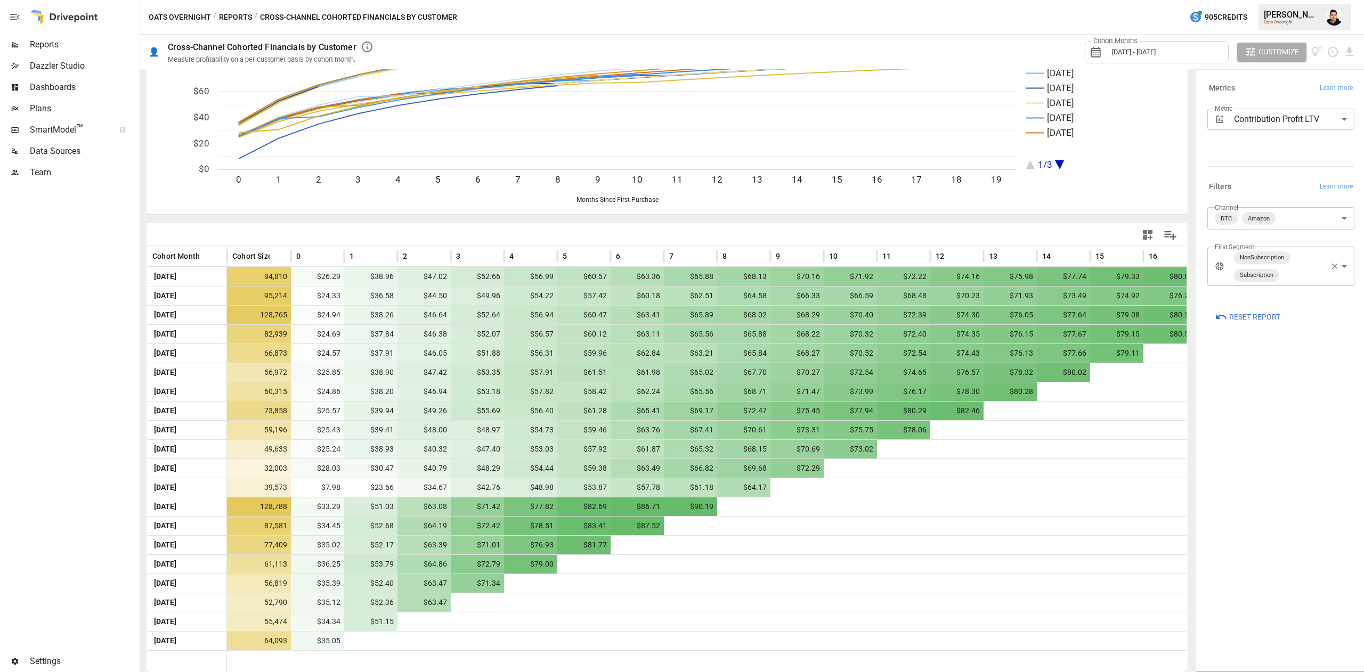
drag, startPoint x: 1218, startPoint y: 415, endPoint x: 1212, endPoint y: 411, distance: 7.2
click at [1212, 411] on div "**********" at bounding box center [1280, 370] width 164 height 597
click at [1257, 0] on body "Reports Dazzler Studio Dashboards Plans SmartModel ™ Data Sources Team Settings…" at bounding box center [682, 0] width 1364 height 0
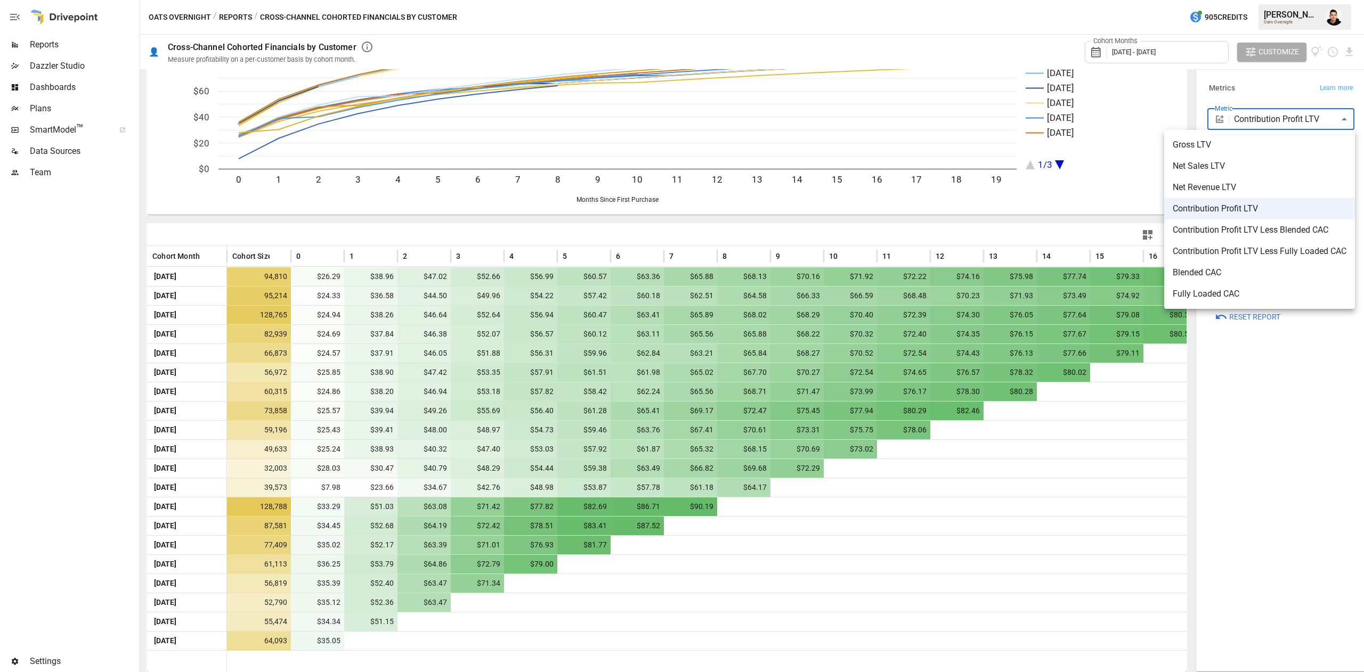
click at [1237, 230] on span "Contribution Profit LTV Less Blended CAC" at bounding box center [1259, 230] width 174 height 13
type input "**********"
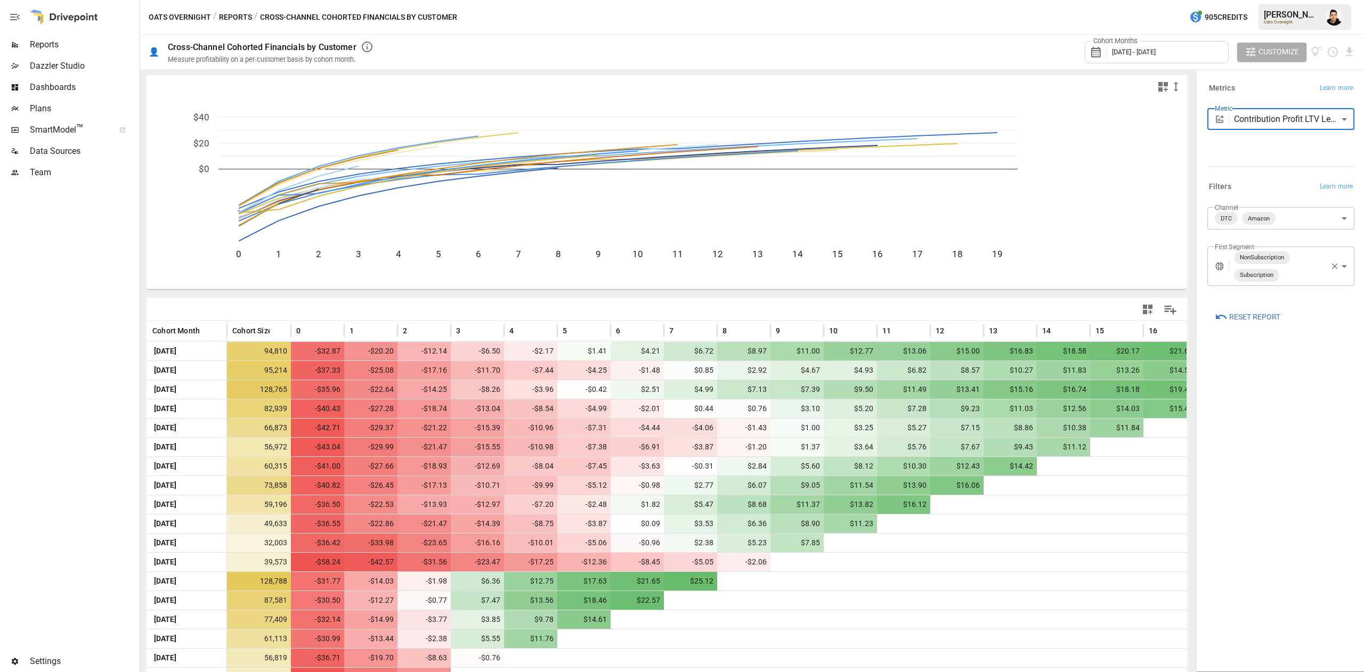
scroll to position [75, 0]
